Goal: Task Accomplishment & Management: Manage account settings

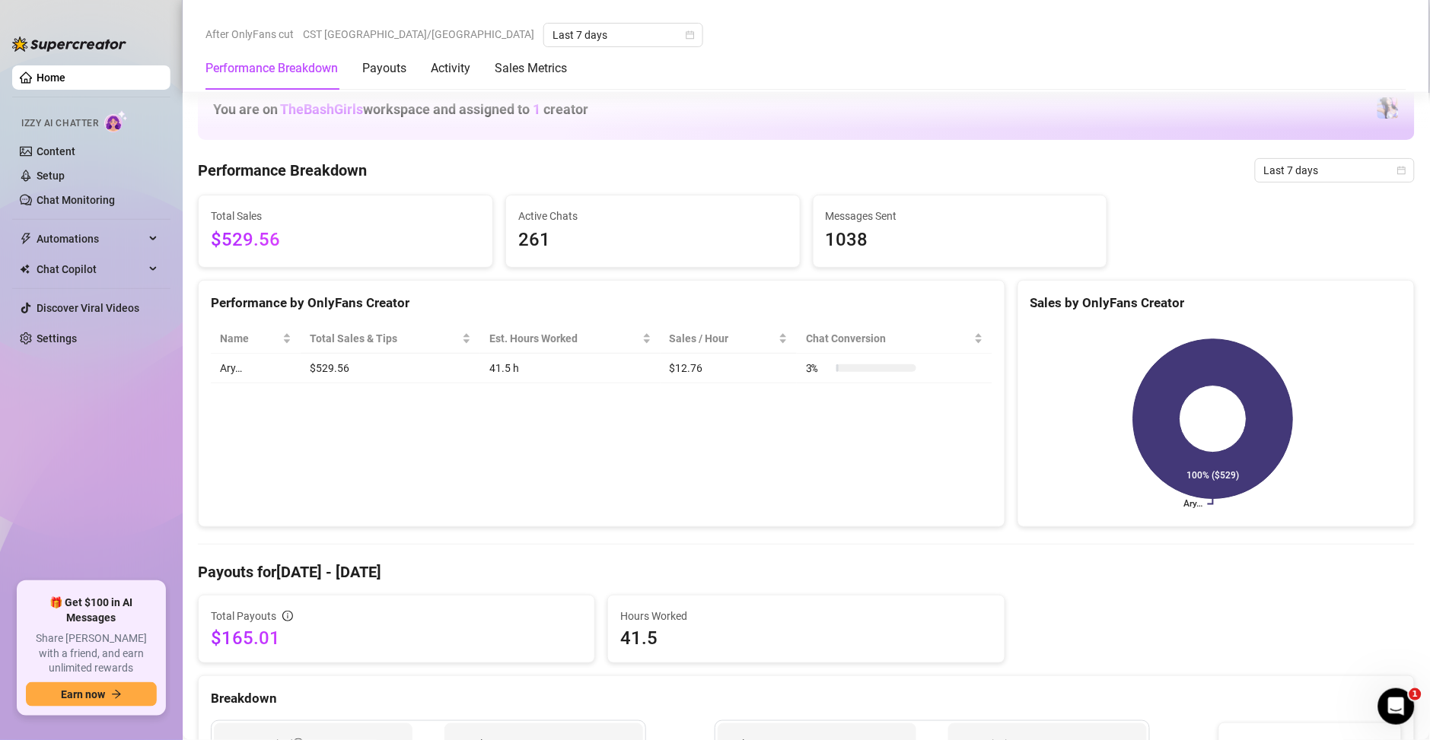
scroll to position [767, 0]
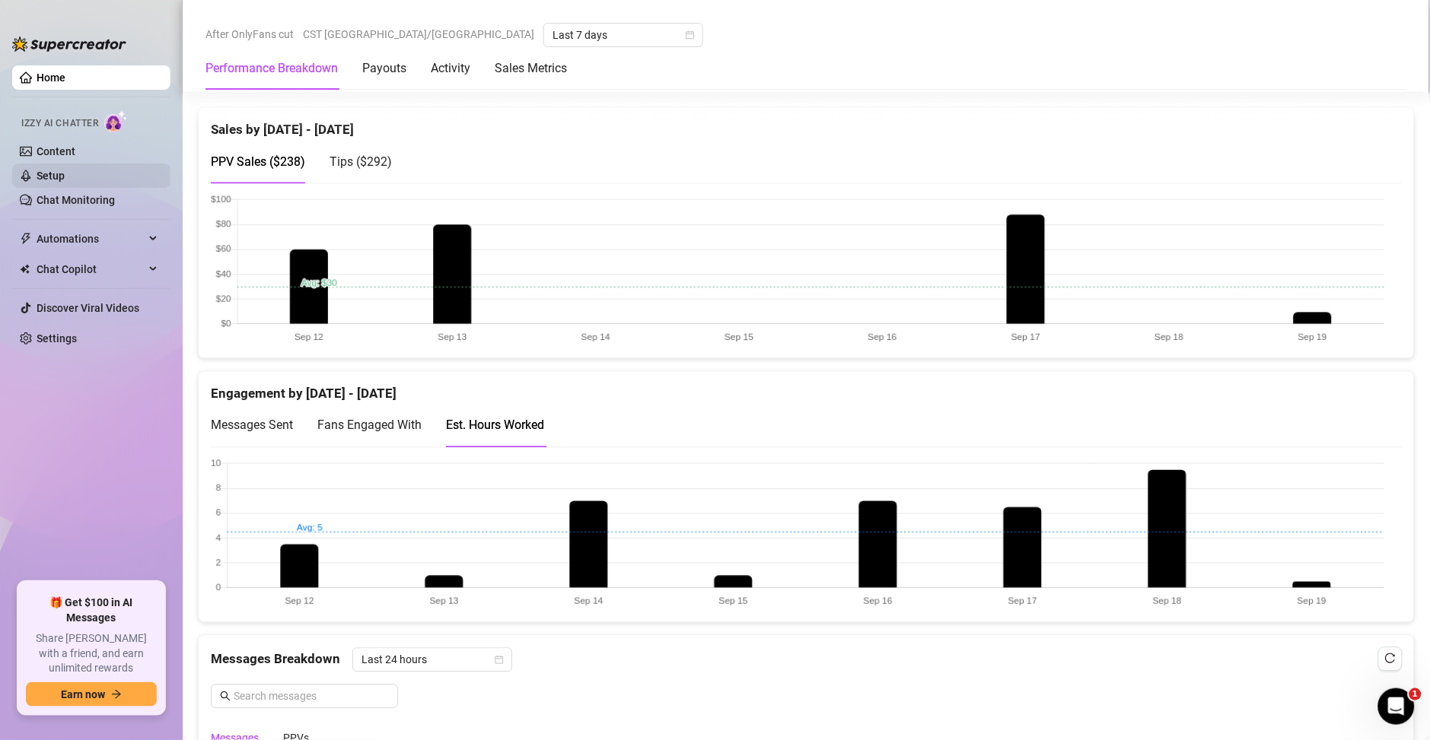
click at [65, 170] on link "Setup" at bounding box center [51, 176] width 28 height 12
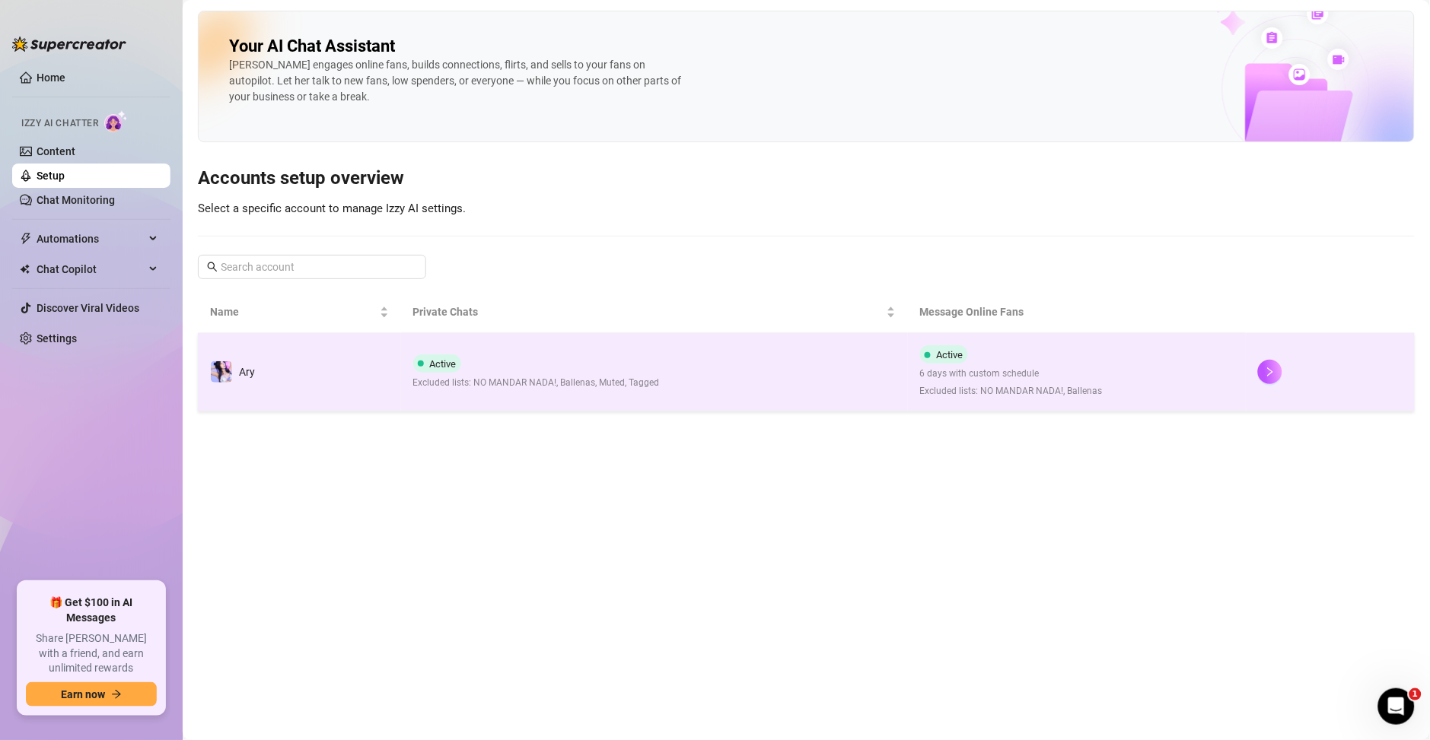
click at [1142, 382] on td "Active 6 days with custom schedule Excluded lists: NO MANDAR NADA!, Ballenas" at bounding box center [1077, 372] width 338 height 78
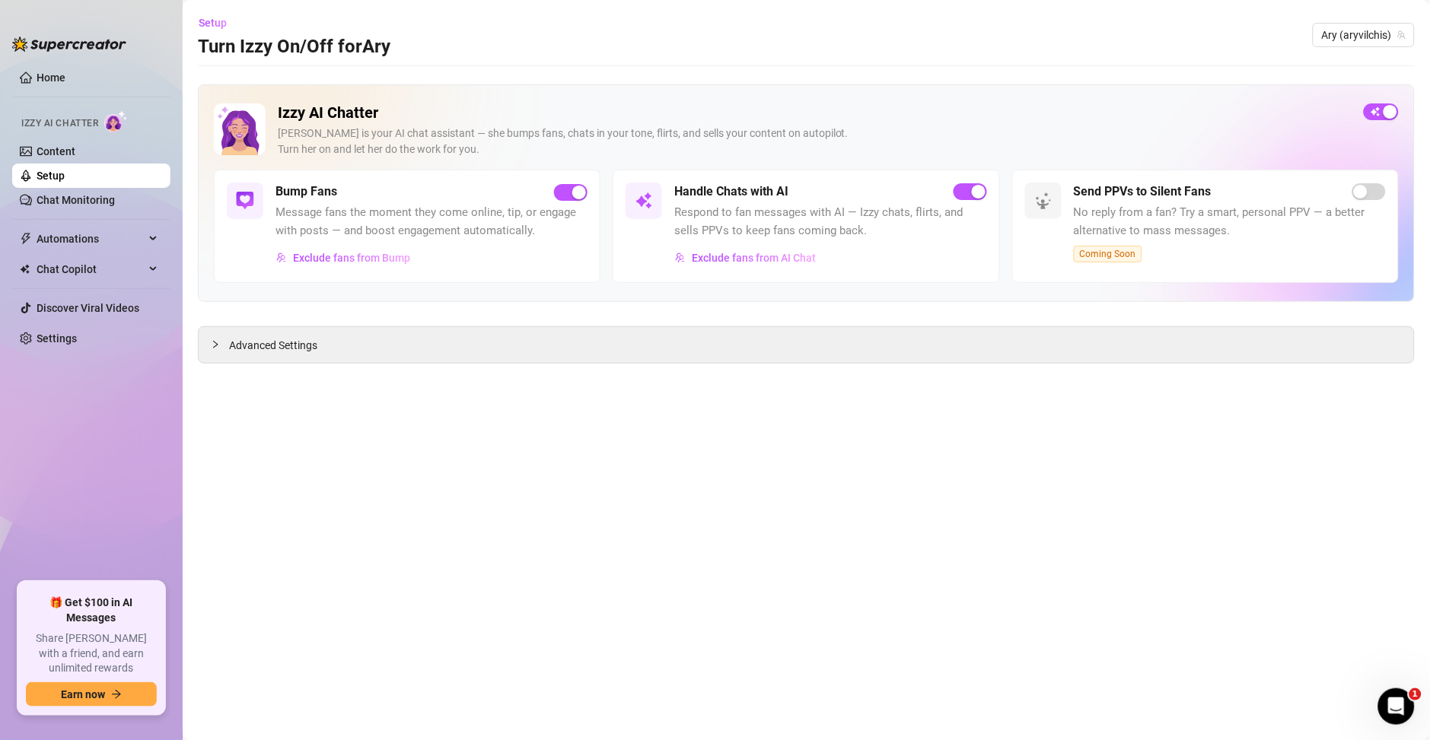
click at [259, 365] on main "Setup Turn Izzy On/Off for Ary Ary (aryvilchis) Izzy AI Chatter [PERSON_NAME] i…" at bounding box center [806, 370] width 1247 height 740
click at [222, 344] on div at bounding box center [220, 344] width 18 height 17
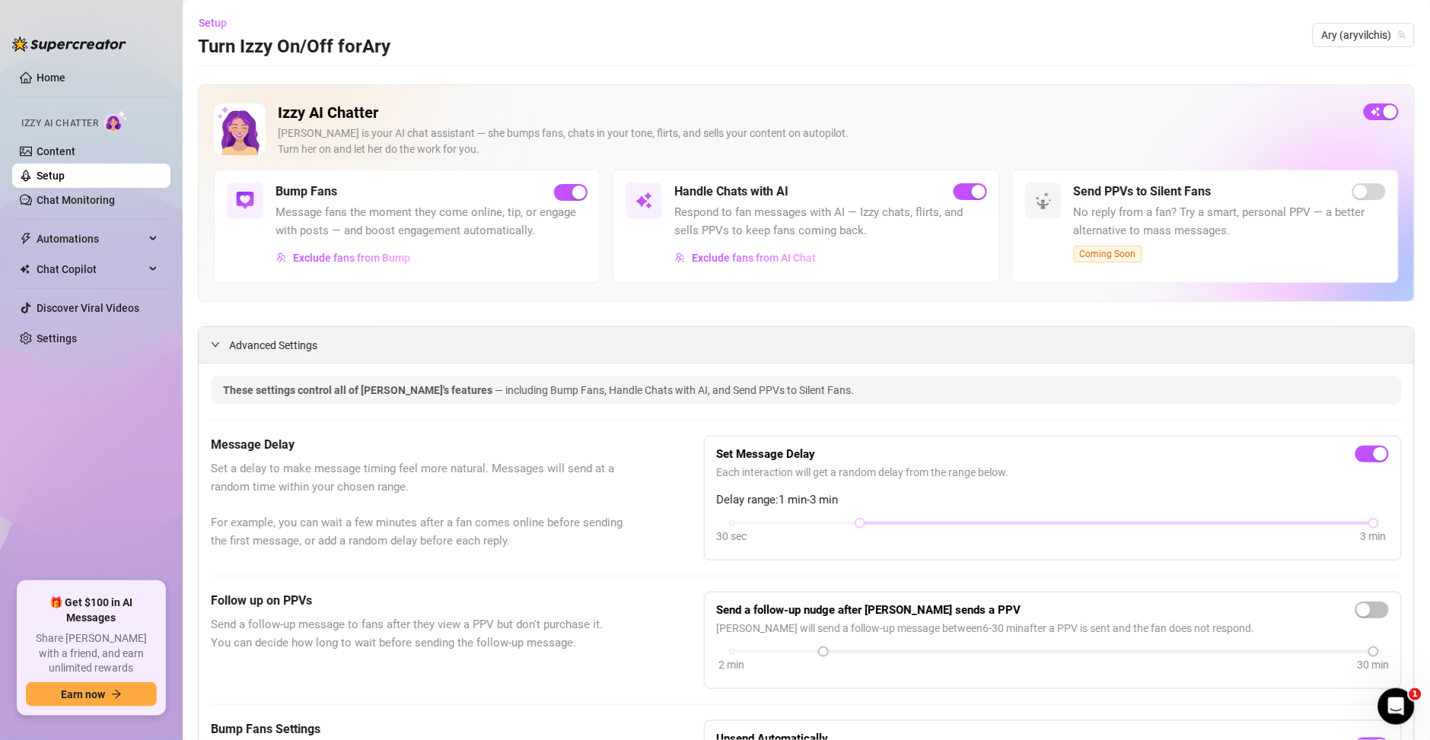
click at [240, 348] on span "Advanced Settings" at bounding box center [273, 345] width 88 height 17
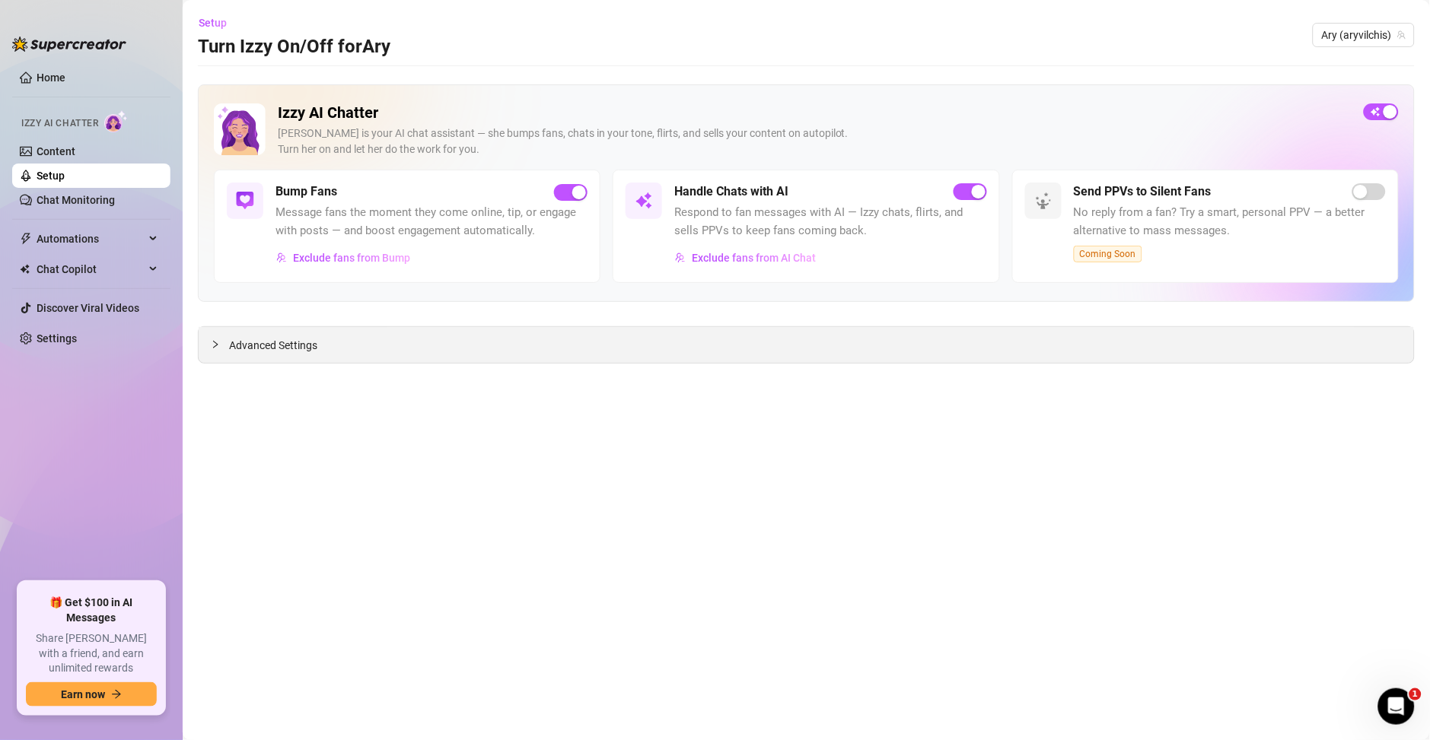
click at [297, 365] on main "Setup Turn Izzy On/Off for Ary Ary (aryvilchis) Izzy AI Chatter [PERSON_NAME] i…" at bounding box center [806, 370] width 1247 height 740
click at [286, 334] on div "Advanced Settings" at bounding box center [806, 345] width 1215 height 36
click at [286, 350] on span "Advanced Settings" at bounding box center [273, 345] width 88 height 17
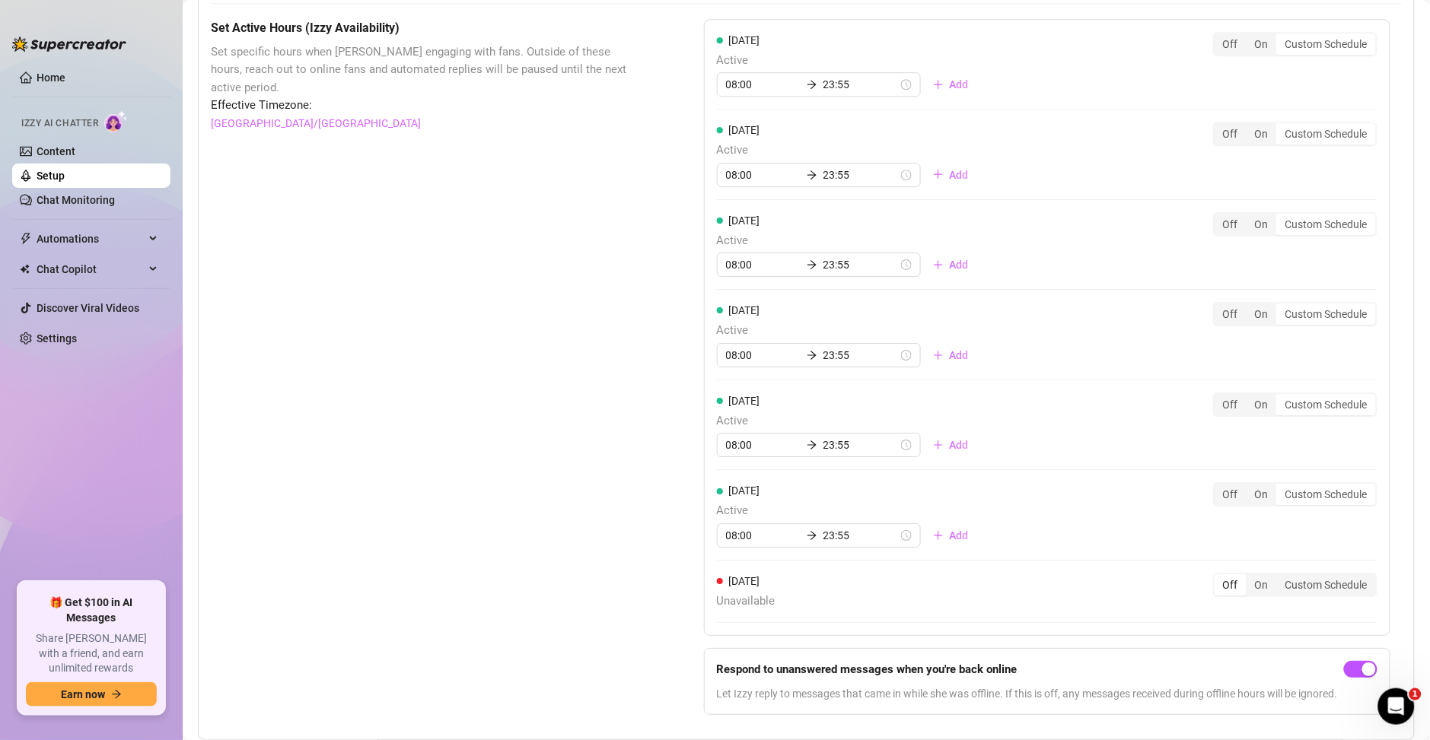
scroll to position [1010, 0]
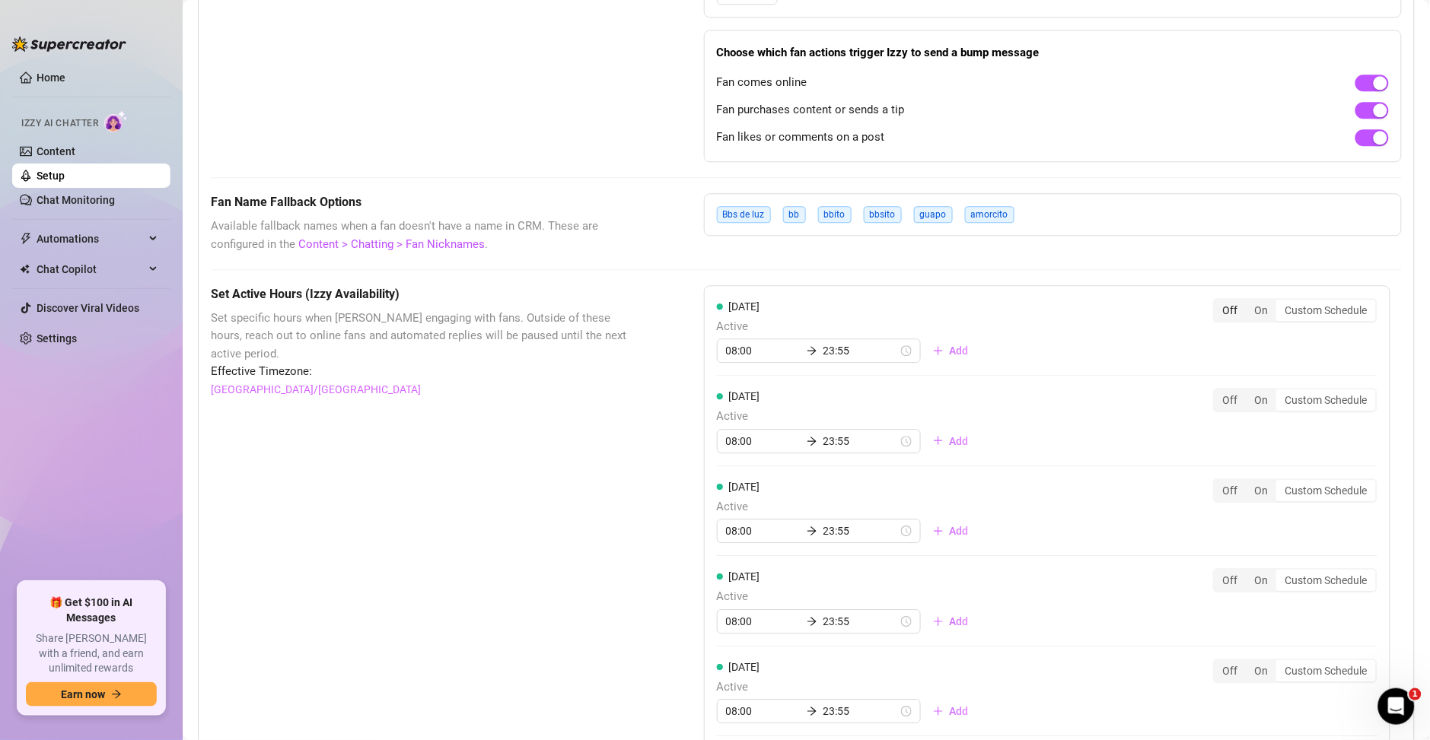
click at [1217, 313] on div "Off" at bounding box center [1230, 310] width 32 height 21
click at [1218, 302] on input "Off" at bounding box center [1218, 302] width 0 height 0
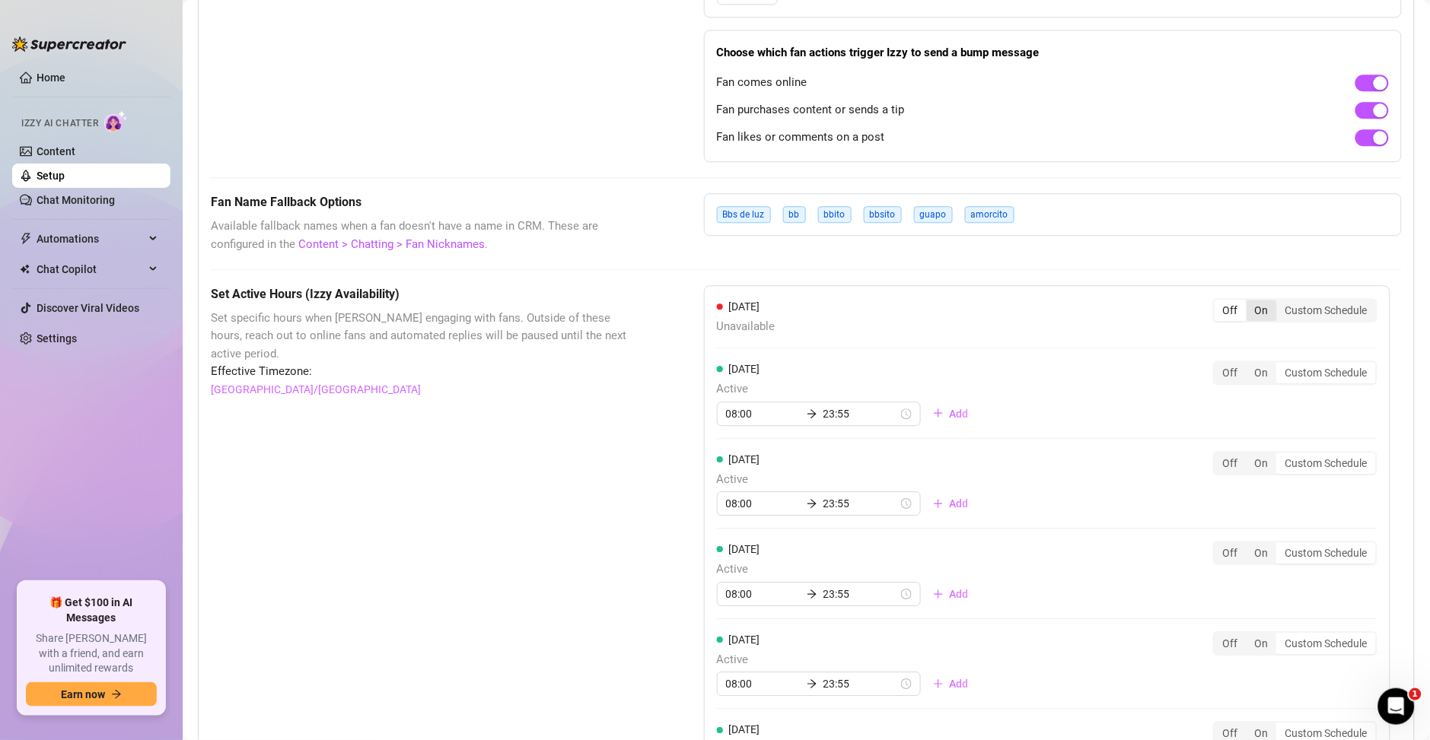
click at [1246, 314] on div "On" at bounding box center [1261, 310] width 30 height 21
click at [1250, 302] on input "On" at bounding box center [1250, 302] width 0 height 0
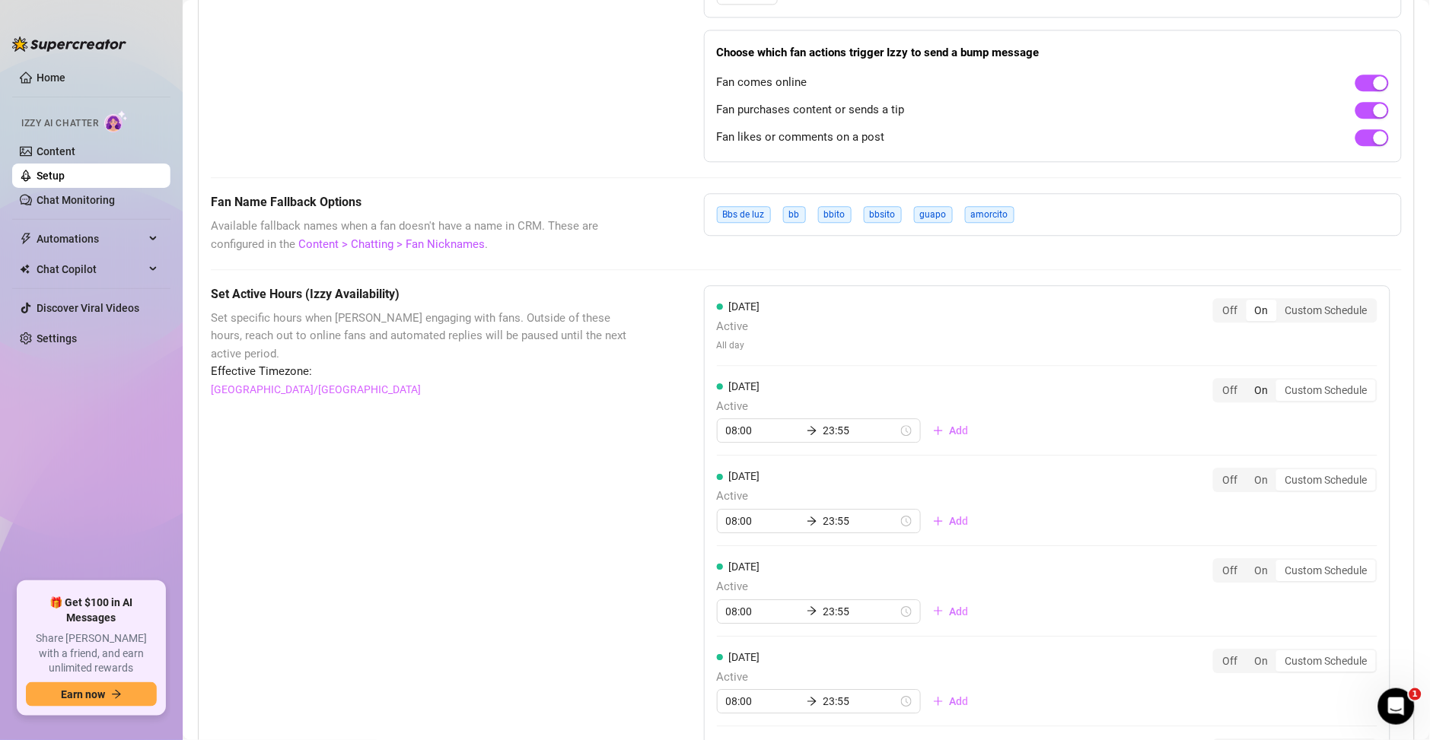
click at [1263, 391] on div "On" at bounding box center [1261, 390] width 30 height 21
click at [1250, 382] on input "On" at bounding box center [1250, 382] width 0 height 0
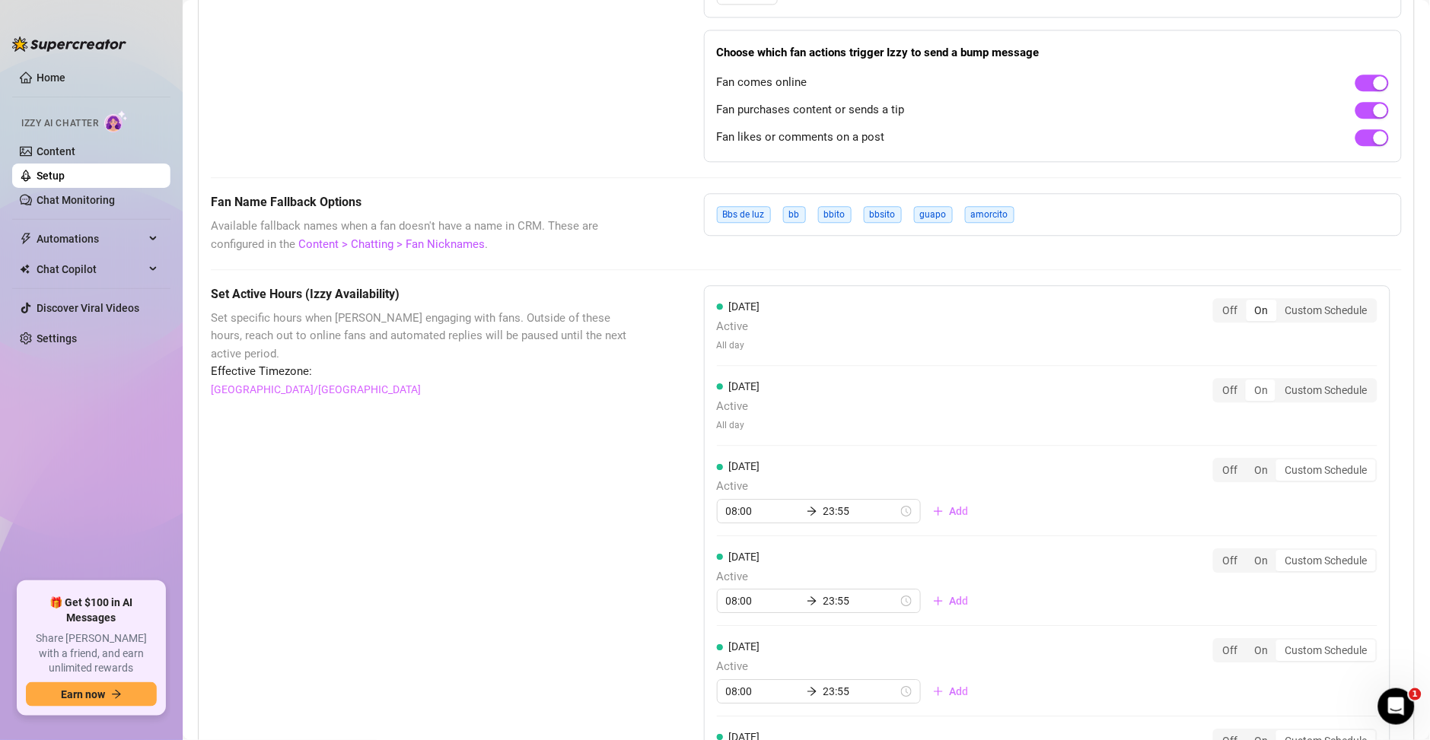
click at [1261, 440] on div "[DATE] Active All day Off On Custom Schedule" at bounding box center [1047, 412] width 660 height 68
drag, startPoint x: 1256, startPoint y: 456, endPoint x: 1255, endPoint y: 466, distance: 10.0
click at [1256, 456] on div "[DATE] Active All day Off On Custom Schedule [DATE] Active All day Off On Custo…" at bounding box center [1047, 584] width 686 height 598
click at [1255, 466] on div "On" at bounding box center [1261, 470] width 30 height 21
click at [1250, 462] on input "On" at bounding box center [1250, 462] width 0 height 0
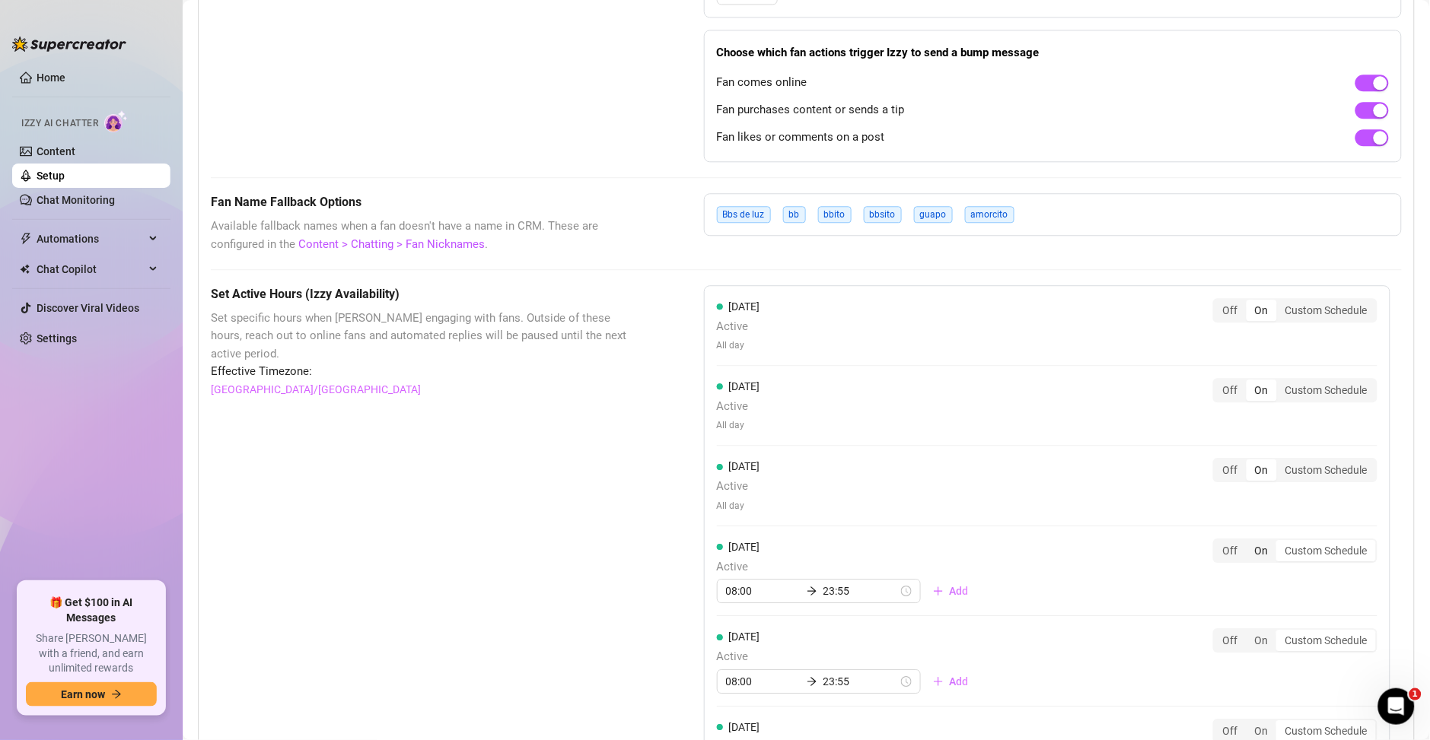
click at [1252, 550] on div "On" at bounding box center [1261, 550] width 30 height 21
click at [1250, 542] on input "On" at bounding box center [1250, 542] width 0 height 0
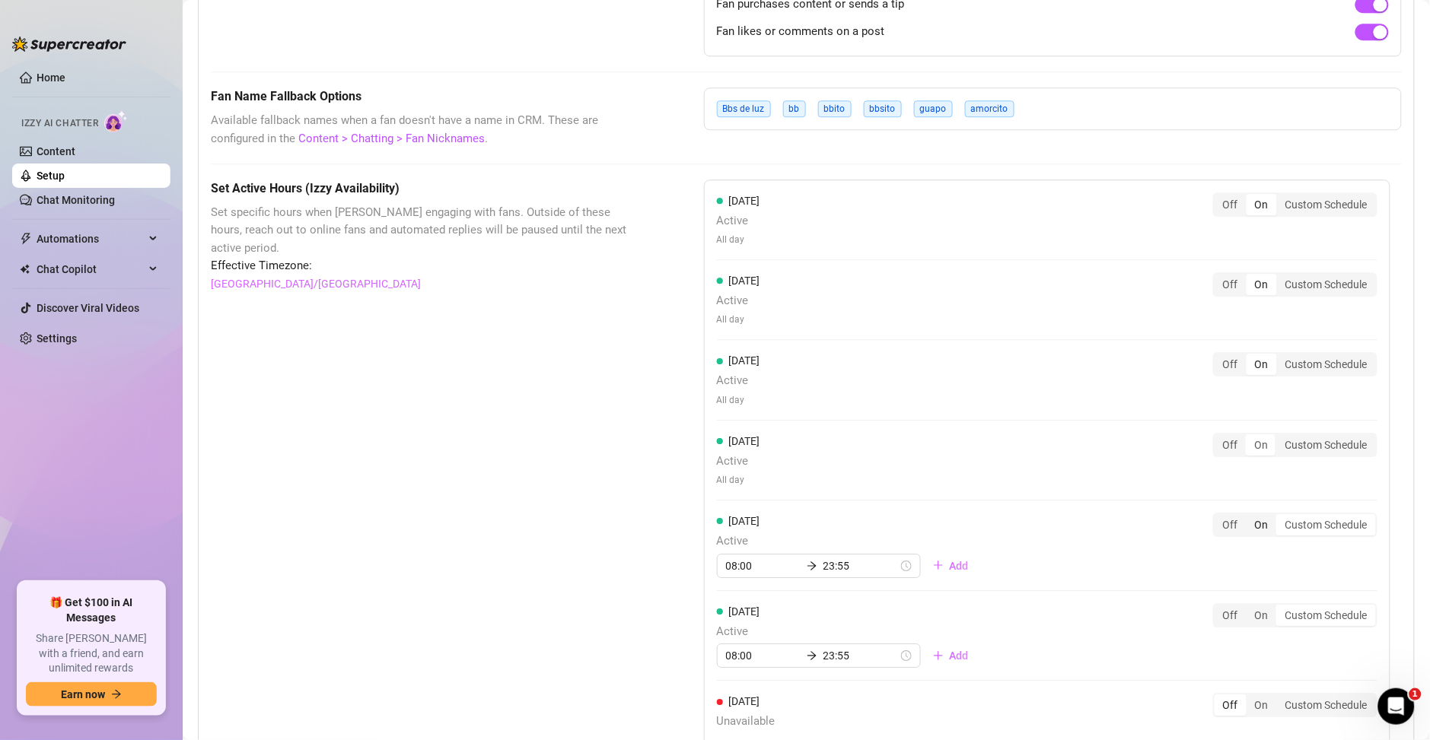
scroll to position [1119, 0]
click at [1249, 612] on div "On" at bounding box center [1261, 611] width 30 height 21
click at [1250, 603] on input "On" at bounding box center [1250, 603] width 0 height 0
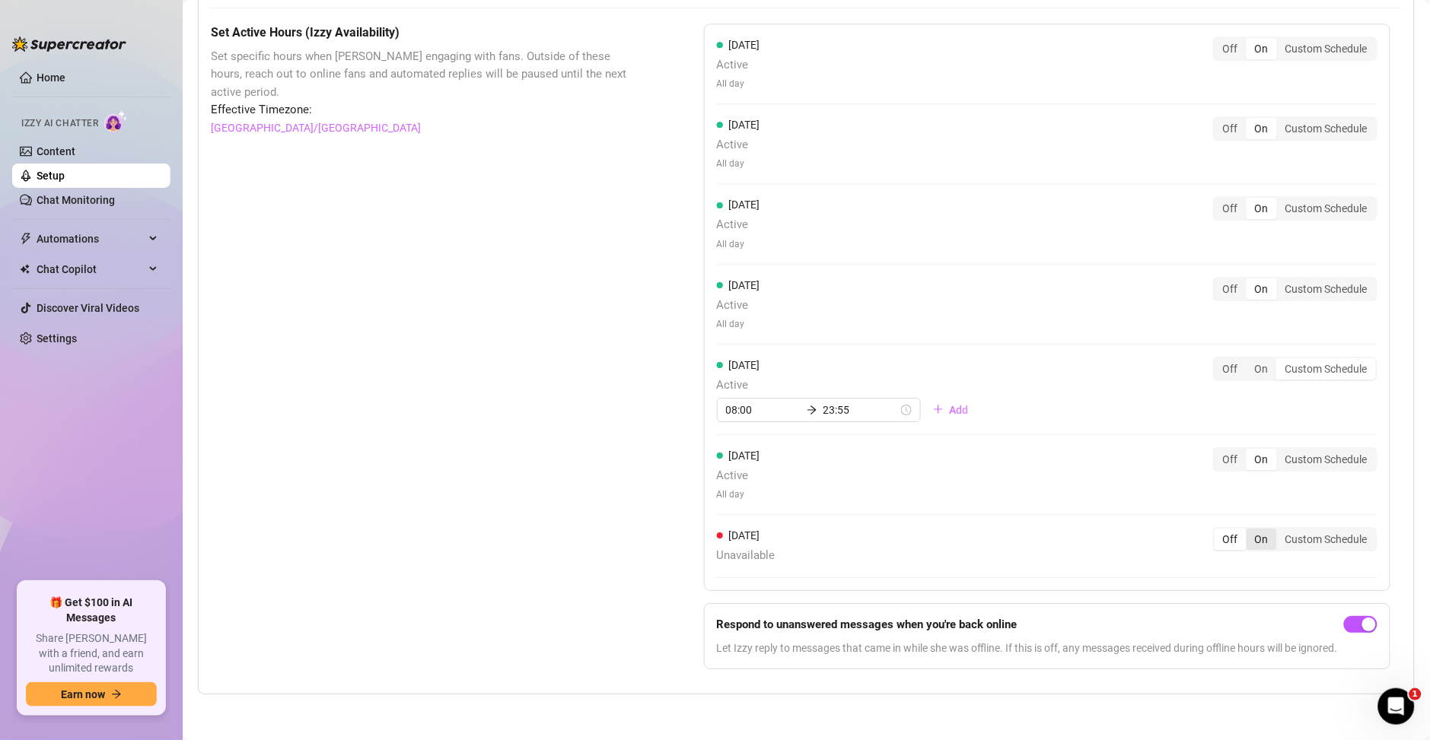
click at [1246, 529] on div "On" at bounding box center [1261, 539] width 30 height 21
click at [1250, 531] on input "On" at bounding box center [1250, 531] width 0 height 0
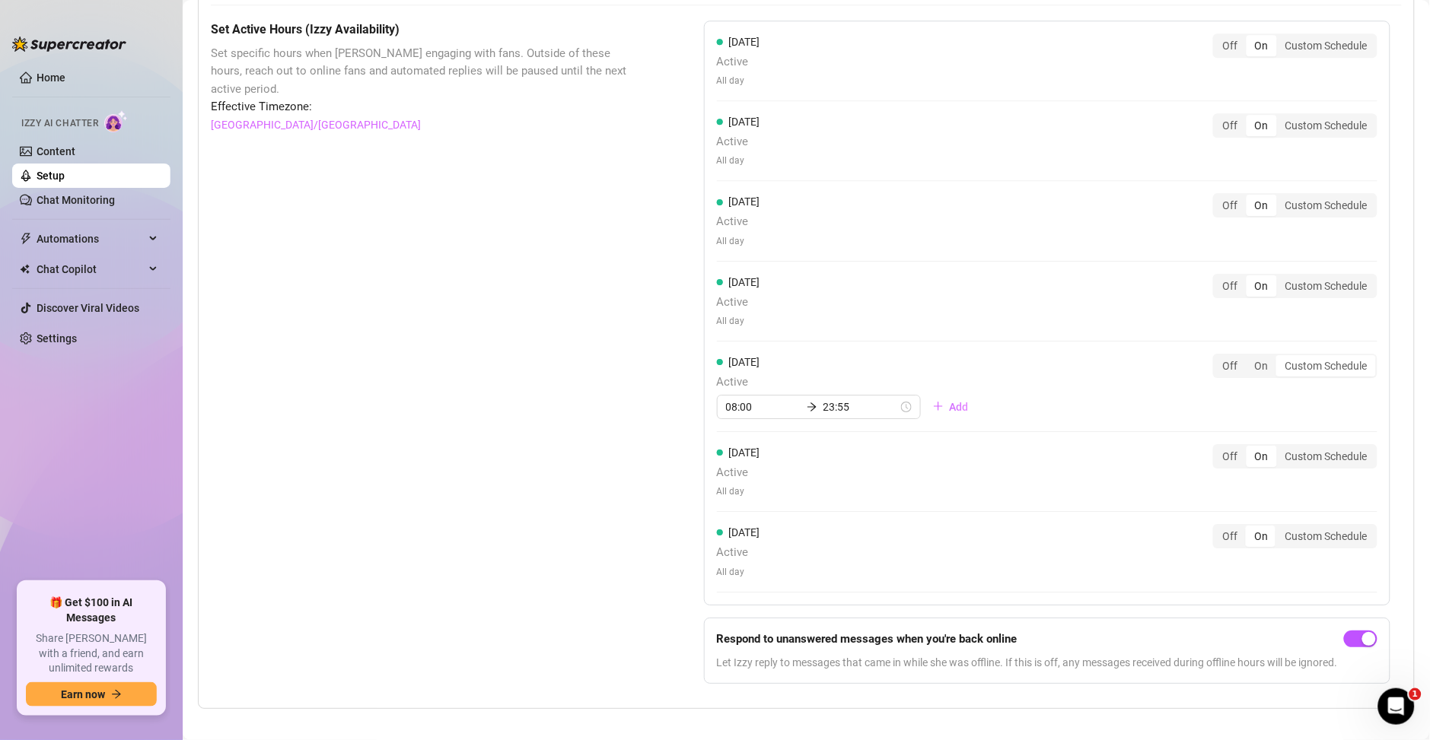
scroll to position [1288, 0]
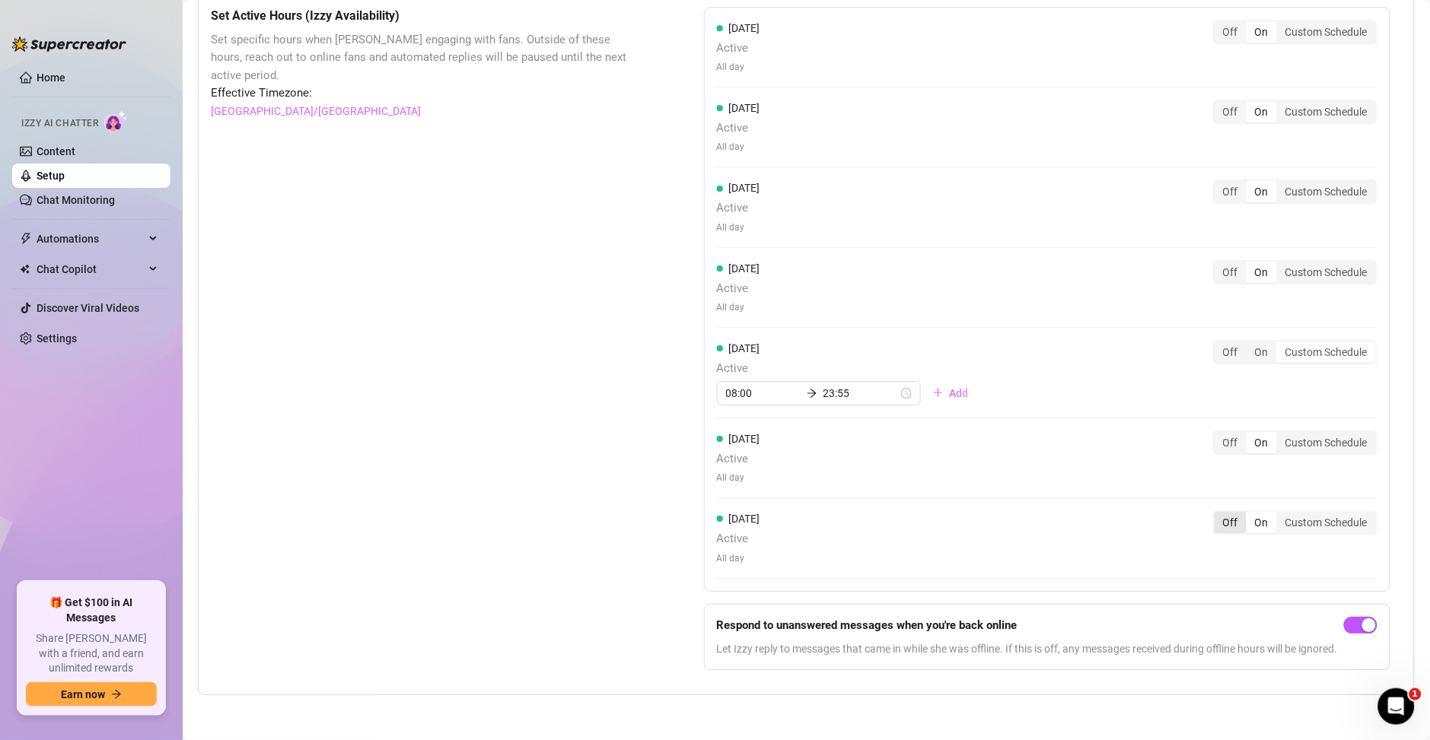
click at [1229, 528] on div "Off" at bounding box center [1230, 522] width 32 height 21
click at [1218, 514] on input "Off" at bounding box center [1218, 514] width 0 height 0
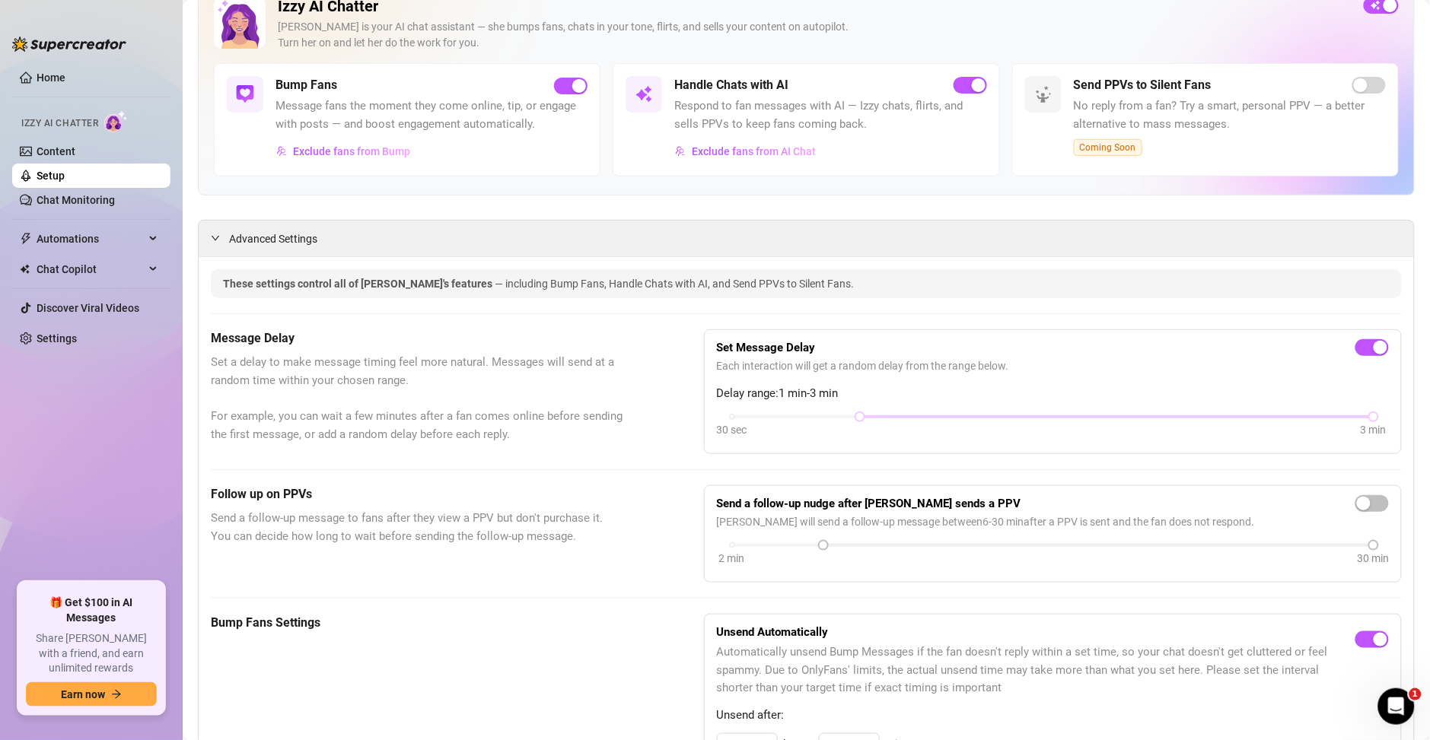
scroll to position [83, 0]
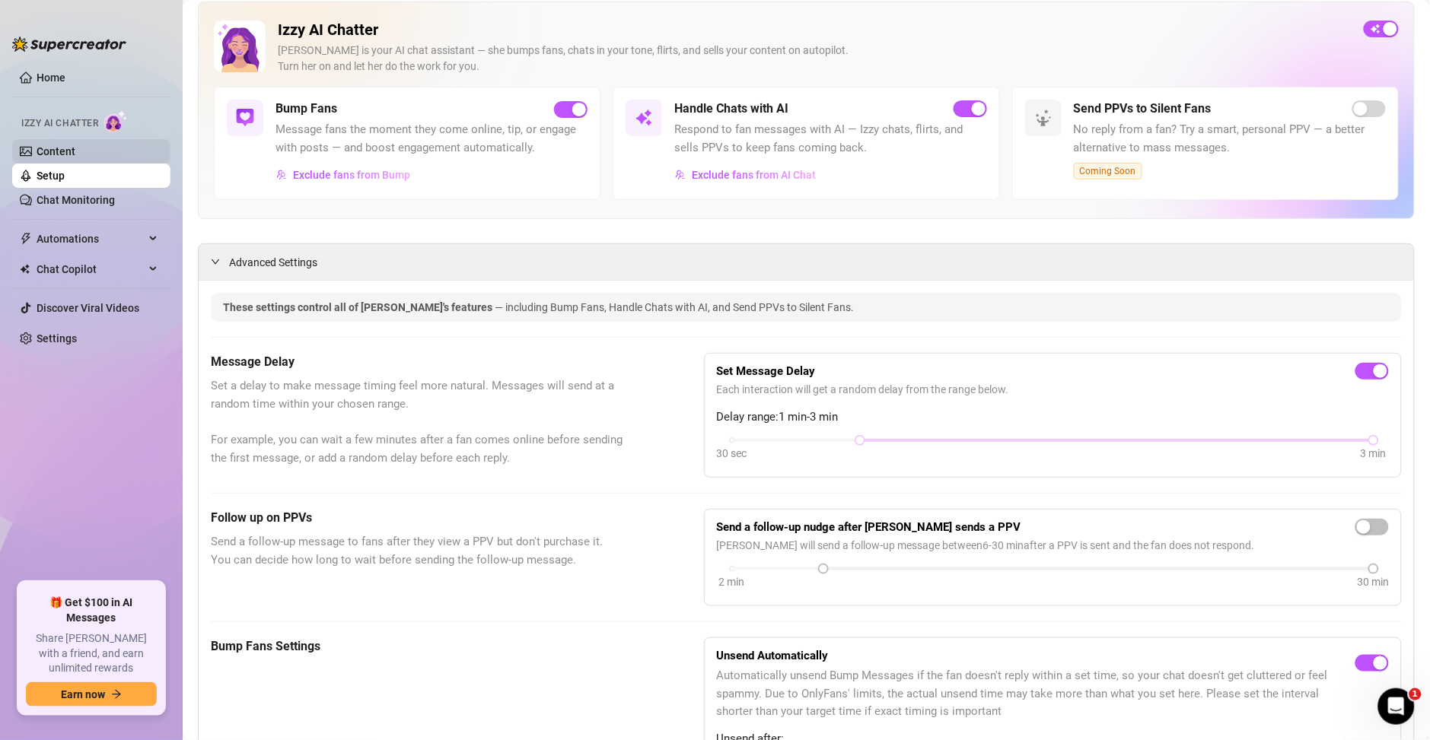
click at [64, 151] on link "Content" at bounding box center [56, 151] width 39 height 12
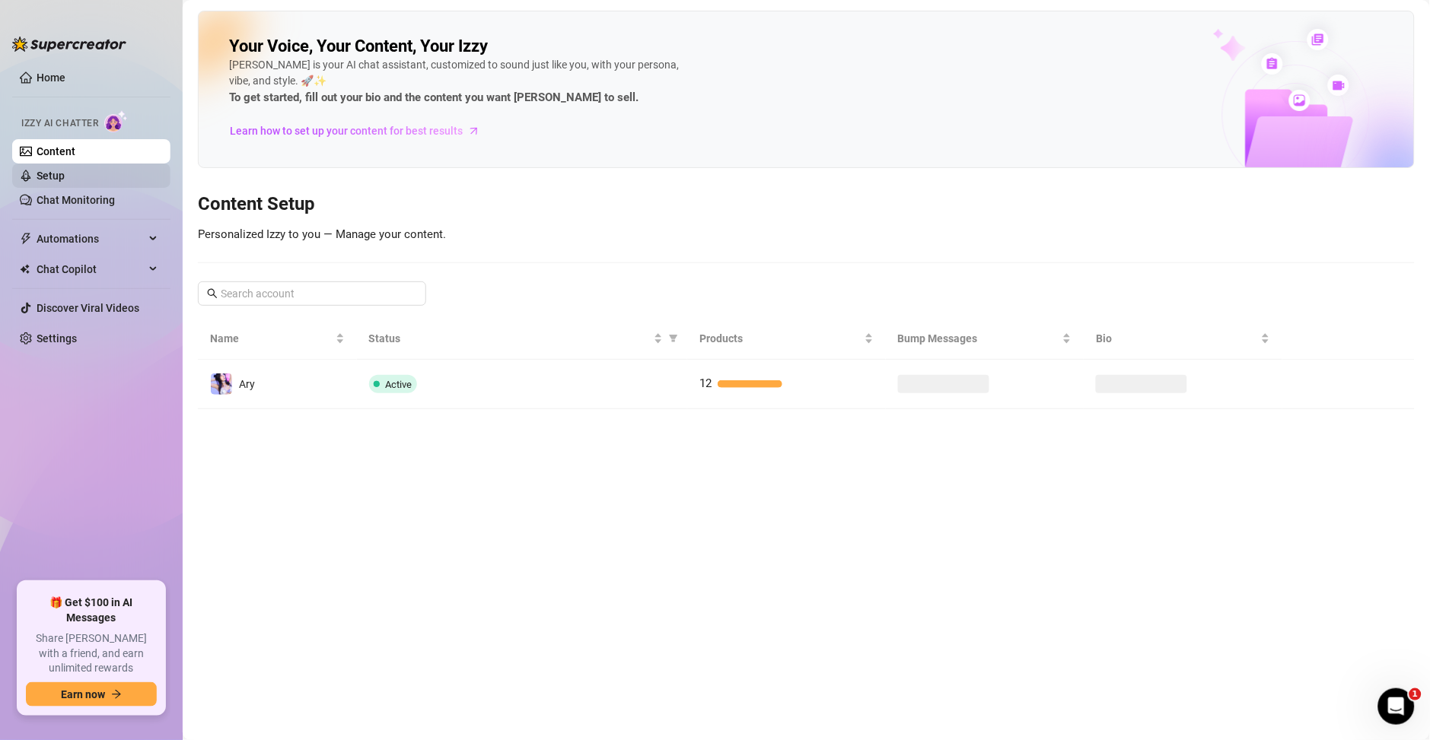
click at [65, 173] on link "Setup" at bounding box center [51, 176] width 28 height 12
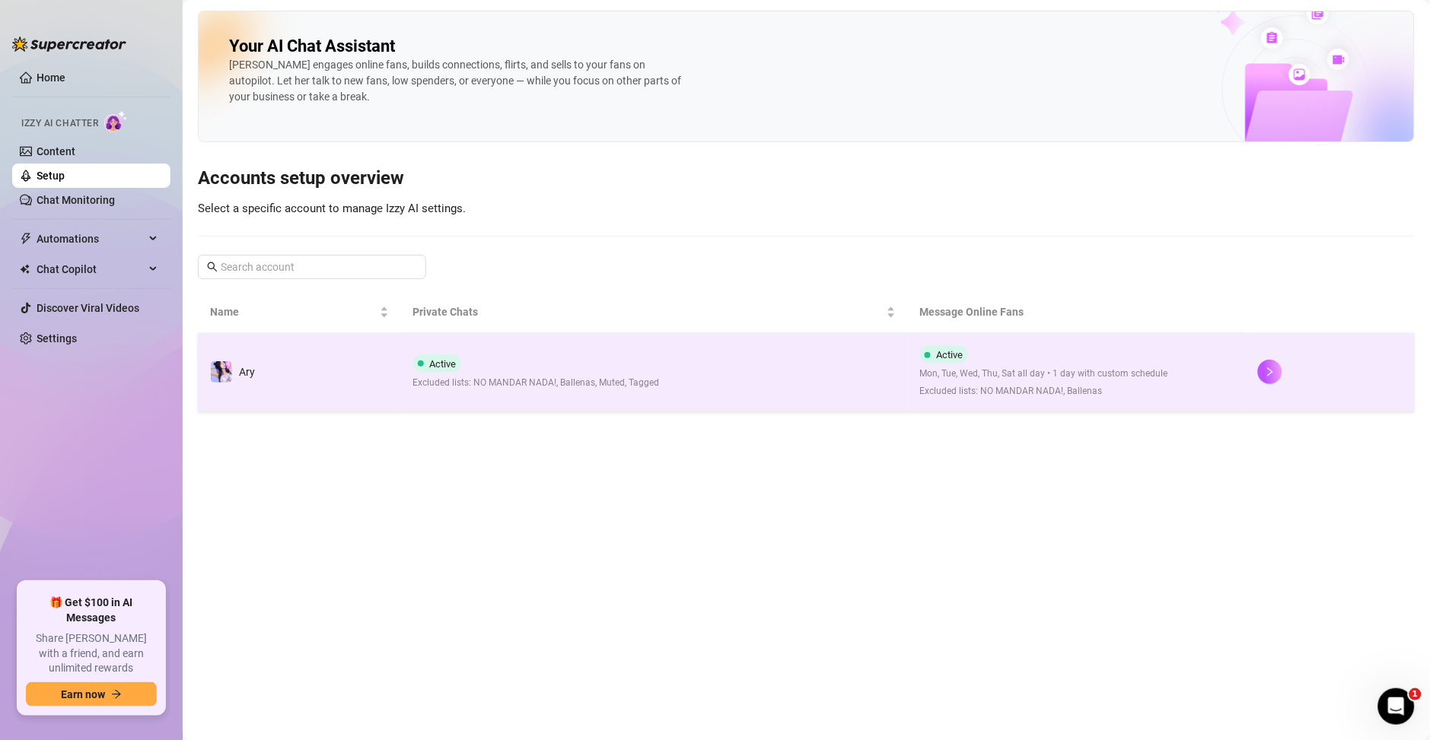
click at [1072, 394] on span "Excluded lists: NO MANDAR NADA!, Ballenas" at bounding box center [1044, 391] width 248 height 14
